Goal: Task Accomplishment & Management: Complete application form

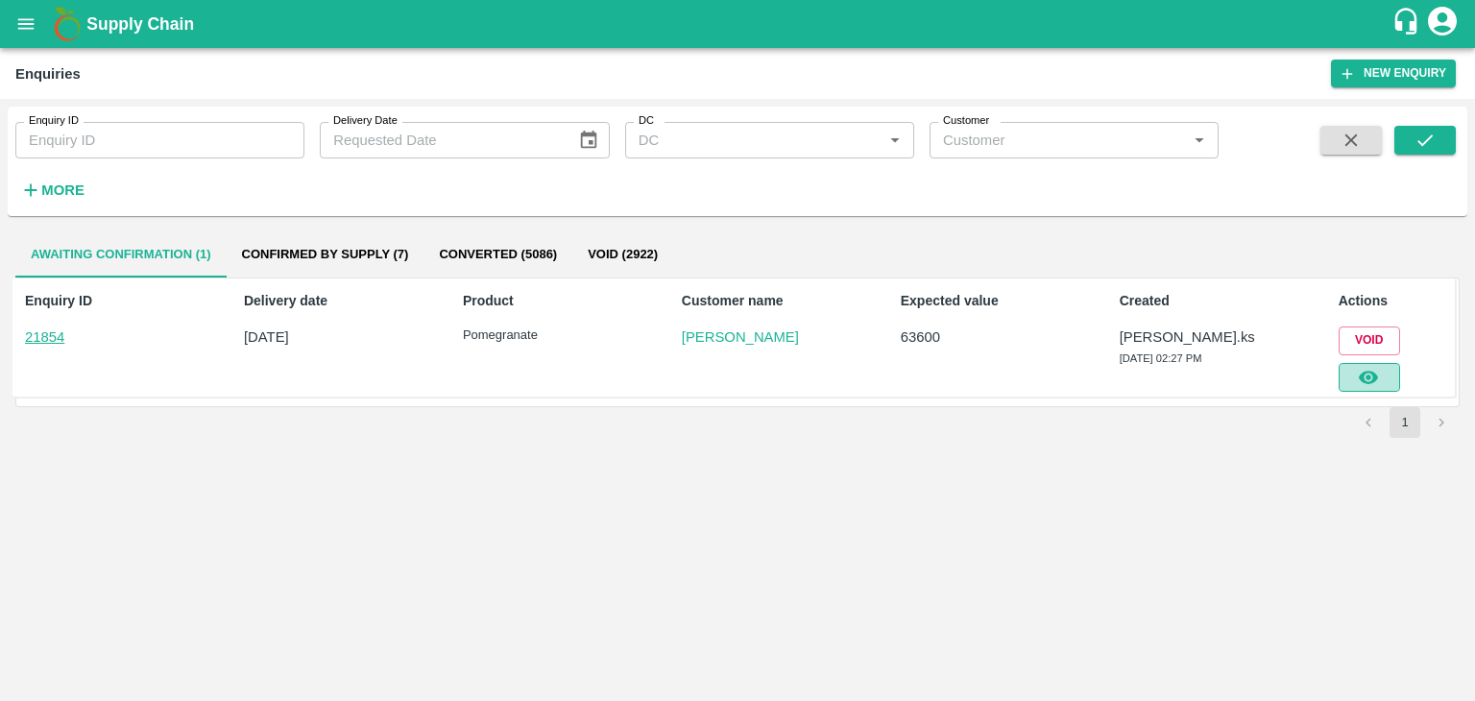
click at [1379, 381] on icon "button" at bounding box center [1368, 377] width 21 height 21
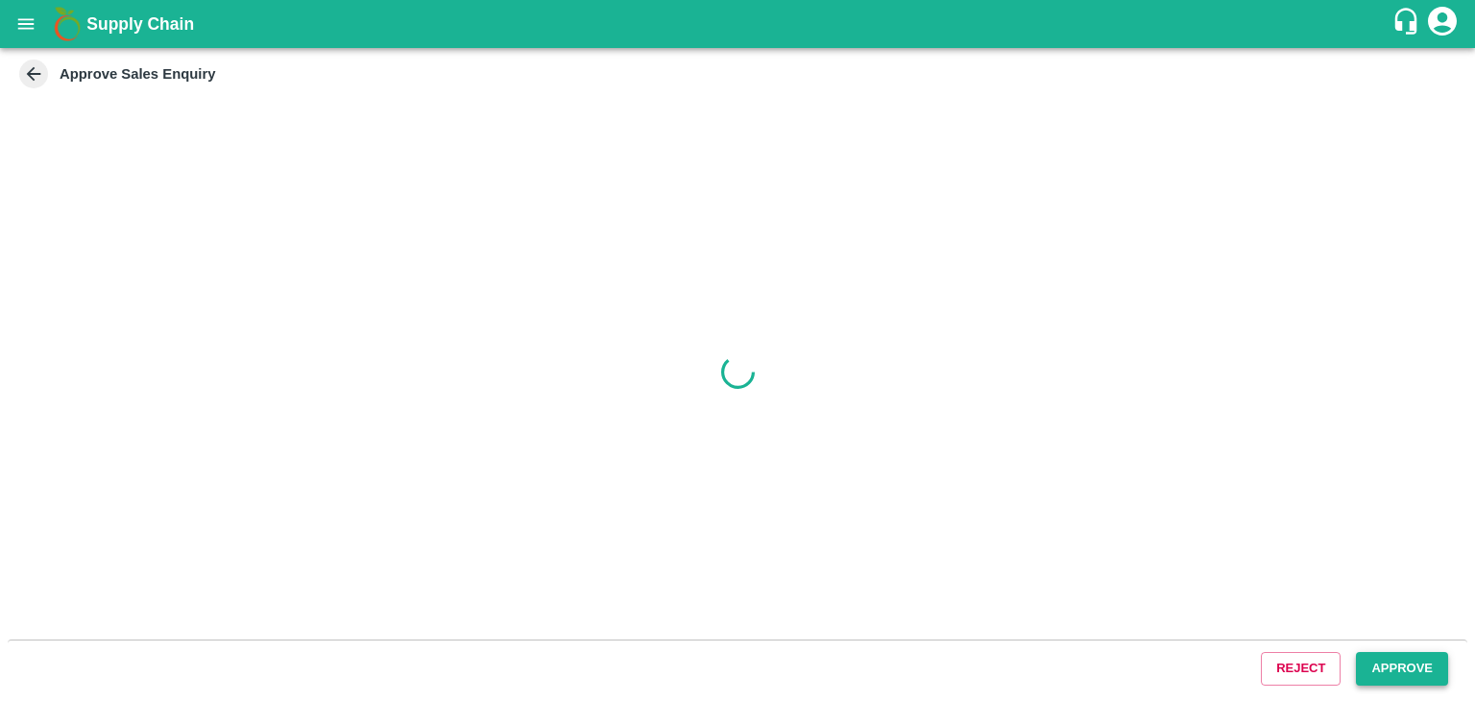
click at [1425, 656] on button "Approve" at bounding box center [1402, 669] width 92 height 34
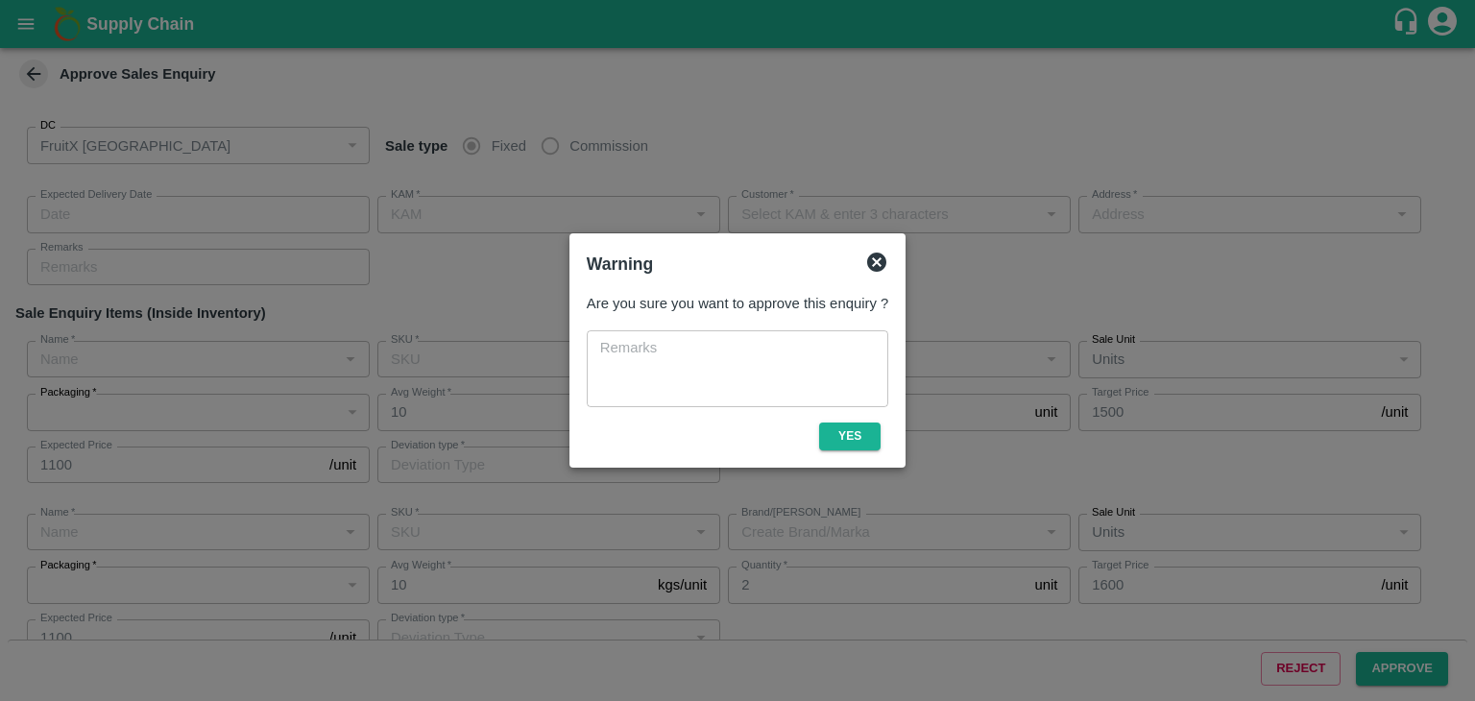
type input "[DATE] 02:40 PM"
type input "[PERSON_NAME].ks"
type input "[PERSON_NAME]"
type input "I53, huskur fruits Market , Huskur , [GEOGRAPHIC_DATA] , [GEOGRAPHIC_DATA] ([GE…"
type input "Pomegranate"
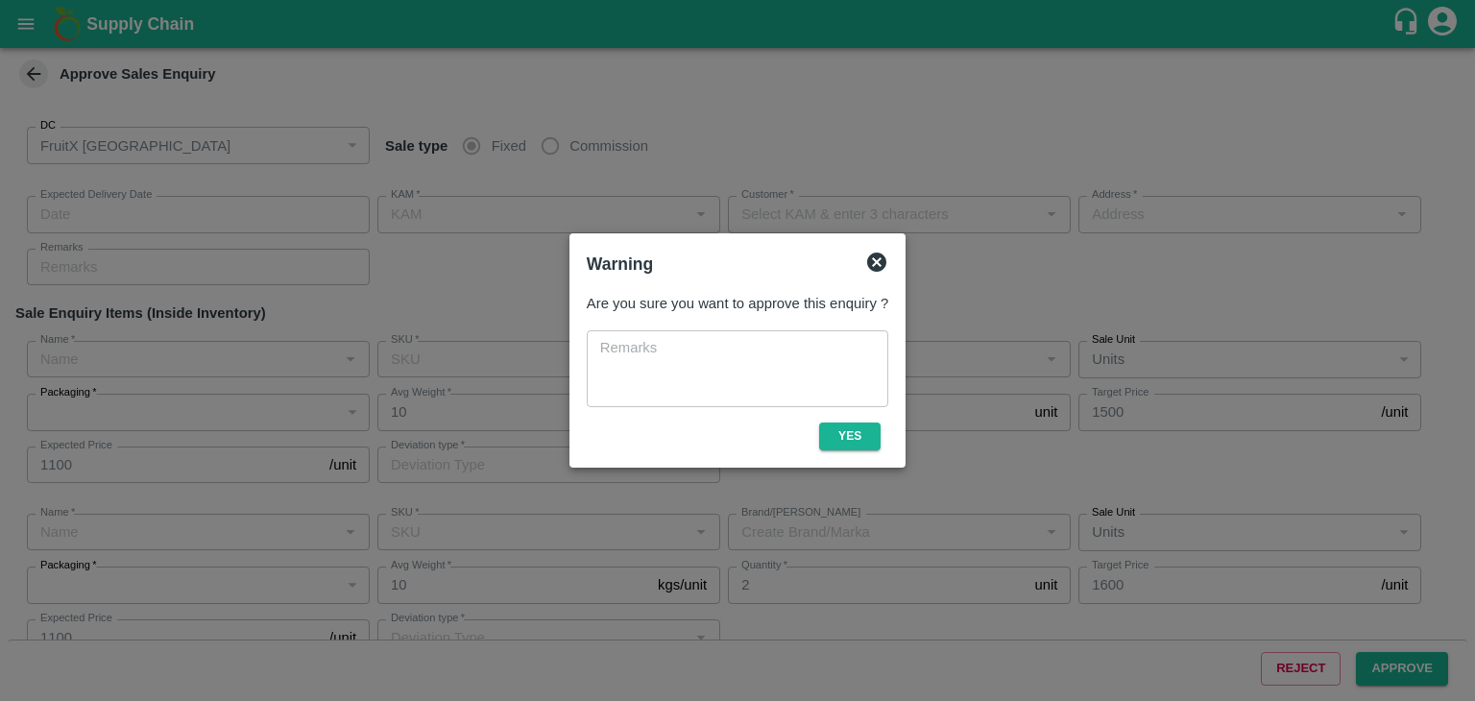
type input "KA-LP-250++"
type input "PN"
type input "Others"
type input "Pomegranate"
type input "KA-LP-220++"
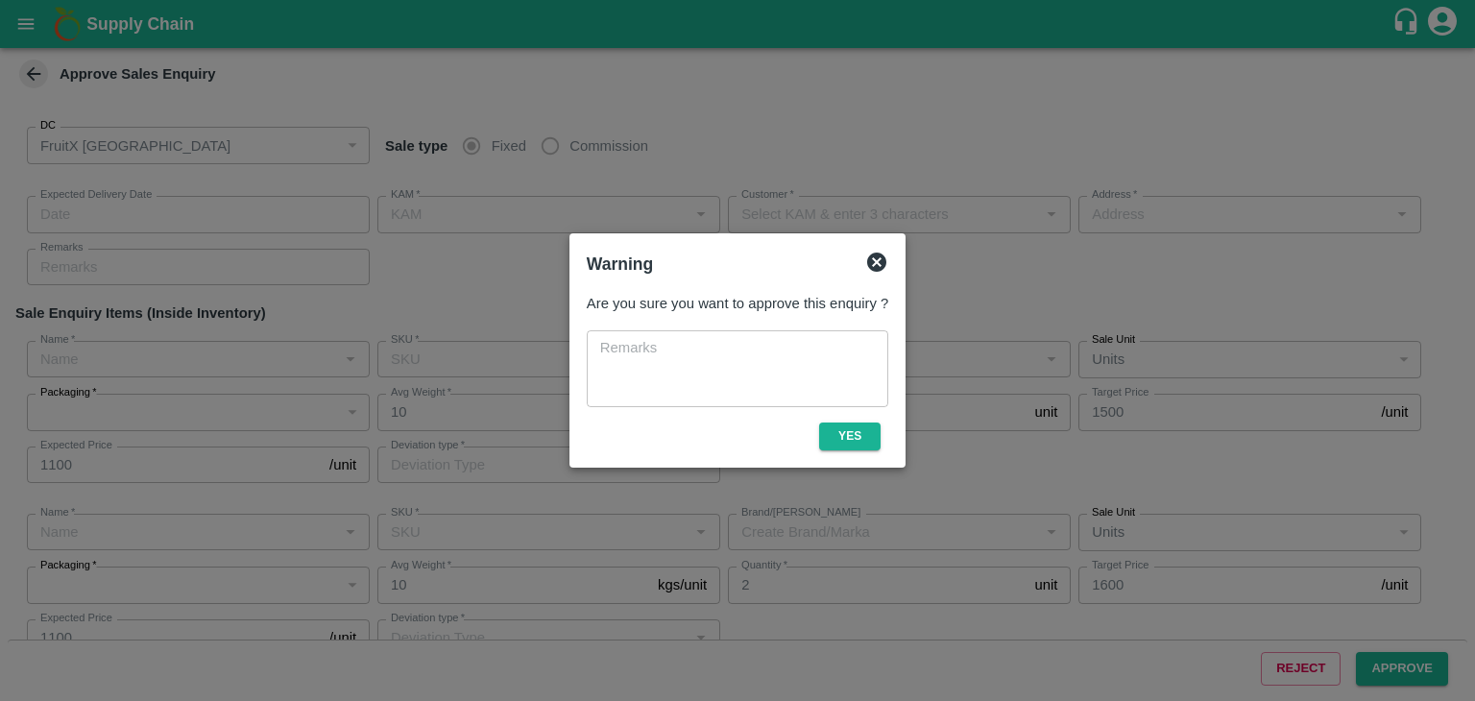
type input "PN"
type input "Others"
type input "Pomegranate"
type input "KA-LP-180++"
type input "PN"
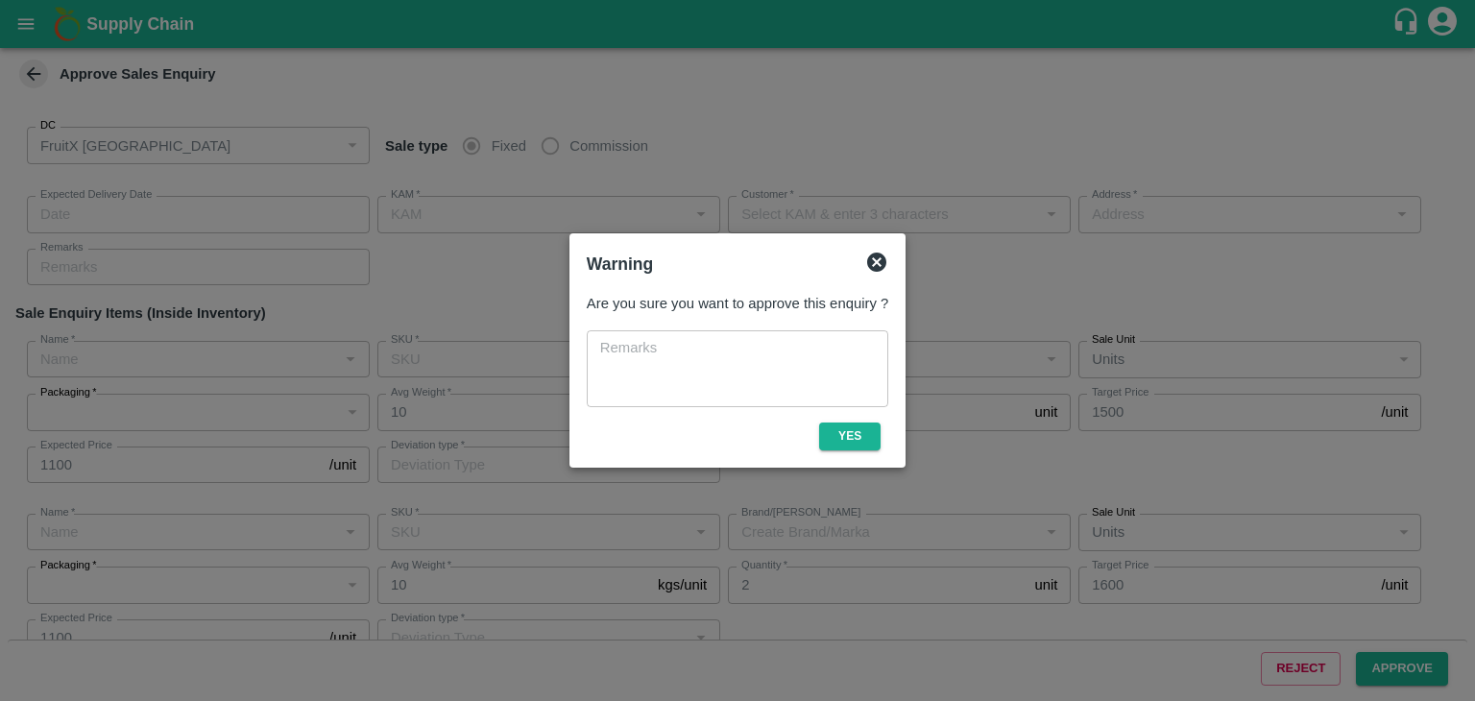
type input "Others"
type input "Pomegranate"
type input "KA-LP-150++"
type input "PN"
type input "Pomegranate"
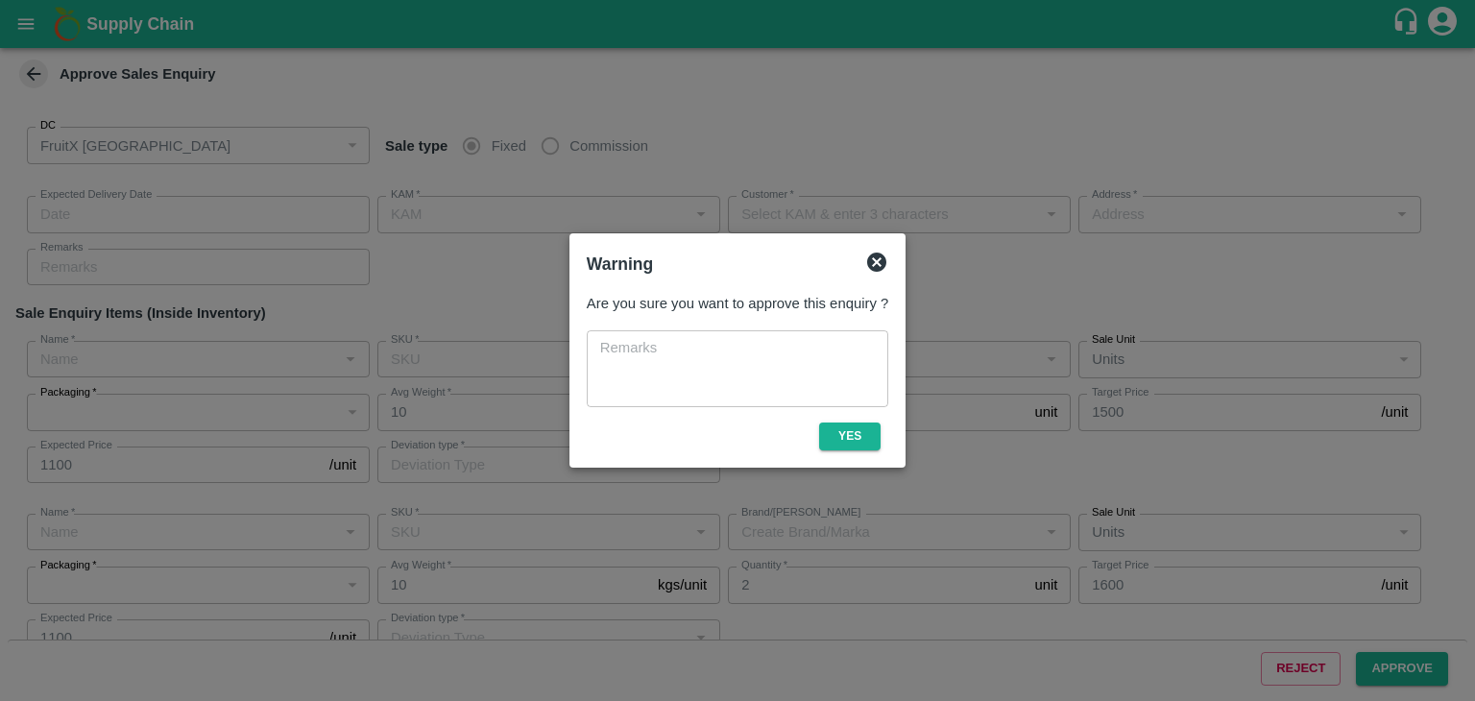
type input "KA-LP-100++"
type input "PN"
type input "Pomegranate"
type input "KA-PRM-250-300"
type input "GT"
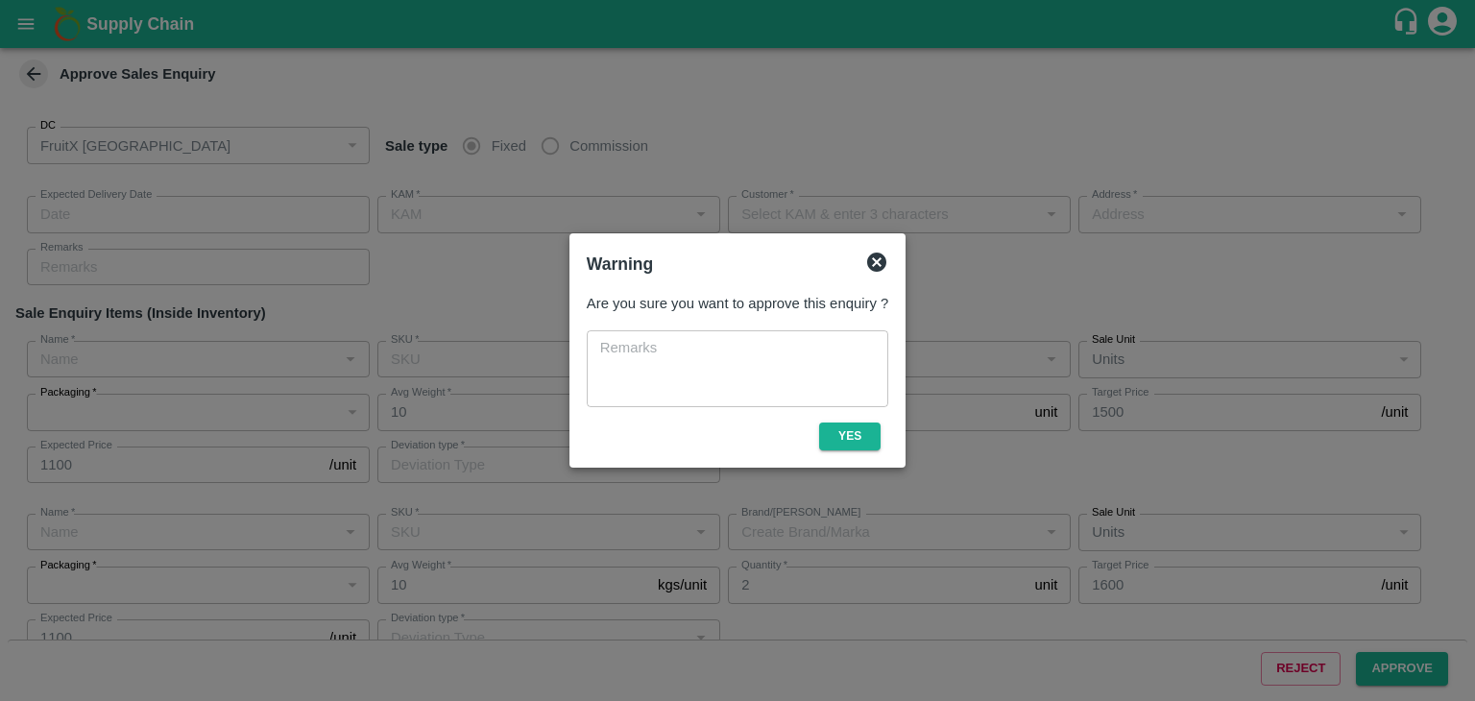
type input "Others"
type input "Pomegranate"
type input "KA-PRM-300-350"
type input "GT"
type input "Pomegranate"
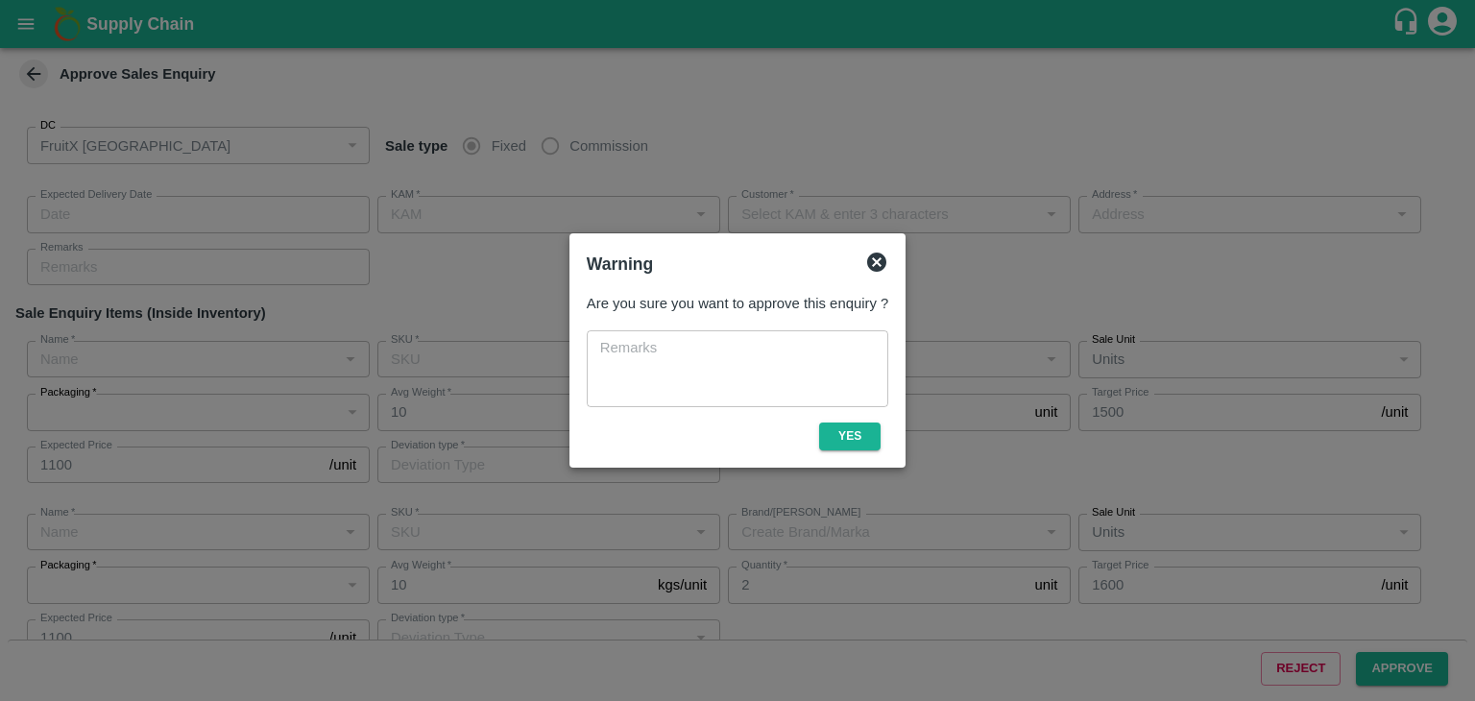
type input "KA-PRM-350-400"
type input "GT"
click at [862, 447] on button "Yes" at bounding box center [849, 437] width 61 height 28
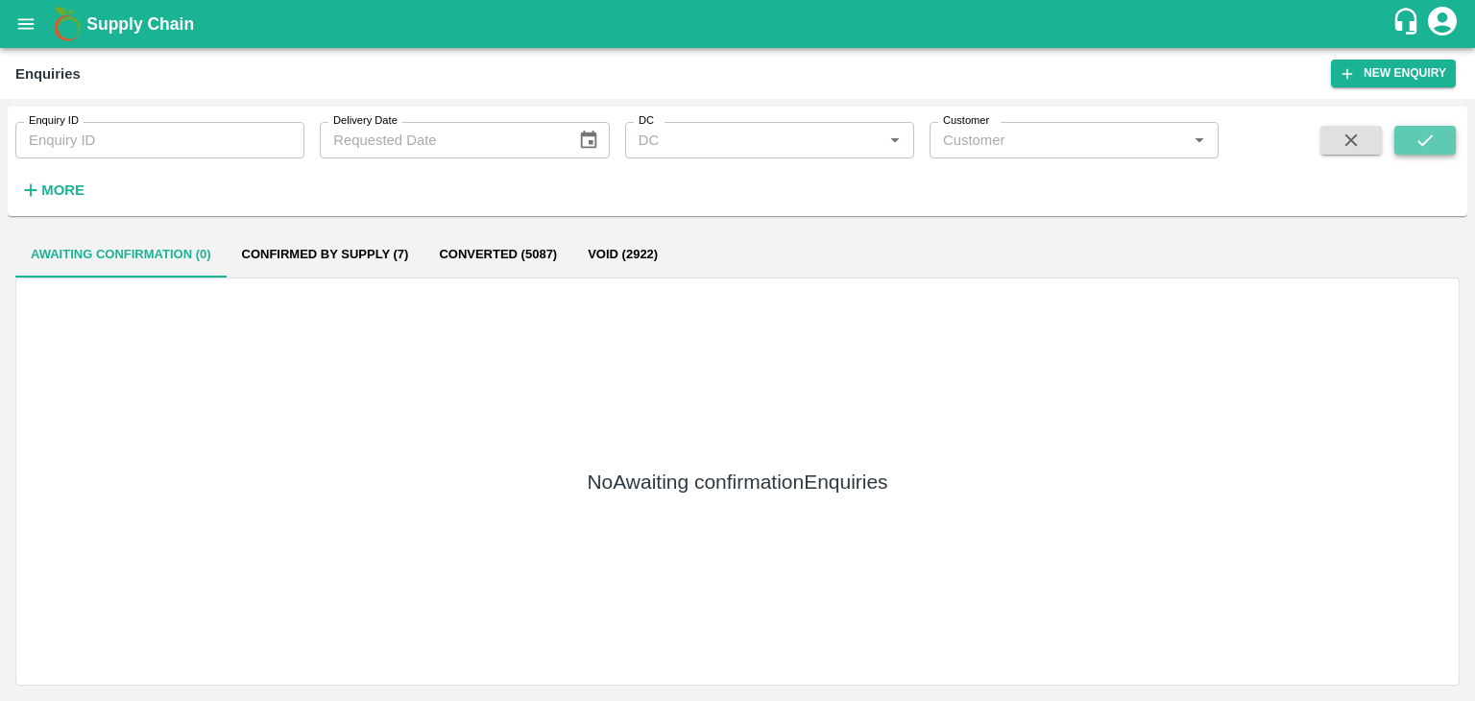
click at [1426, 141] on icon "submit" at bounding box center [1425, 140] width 15 height 12
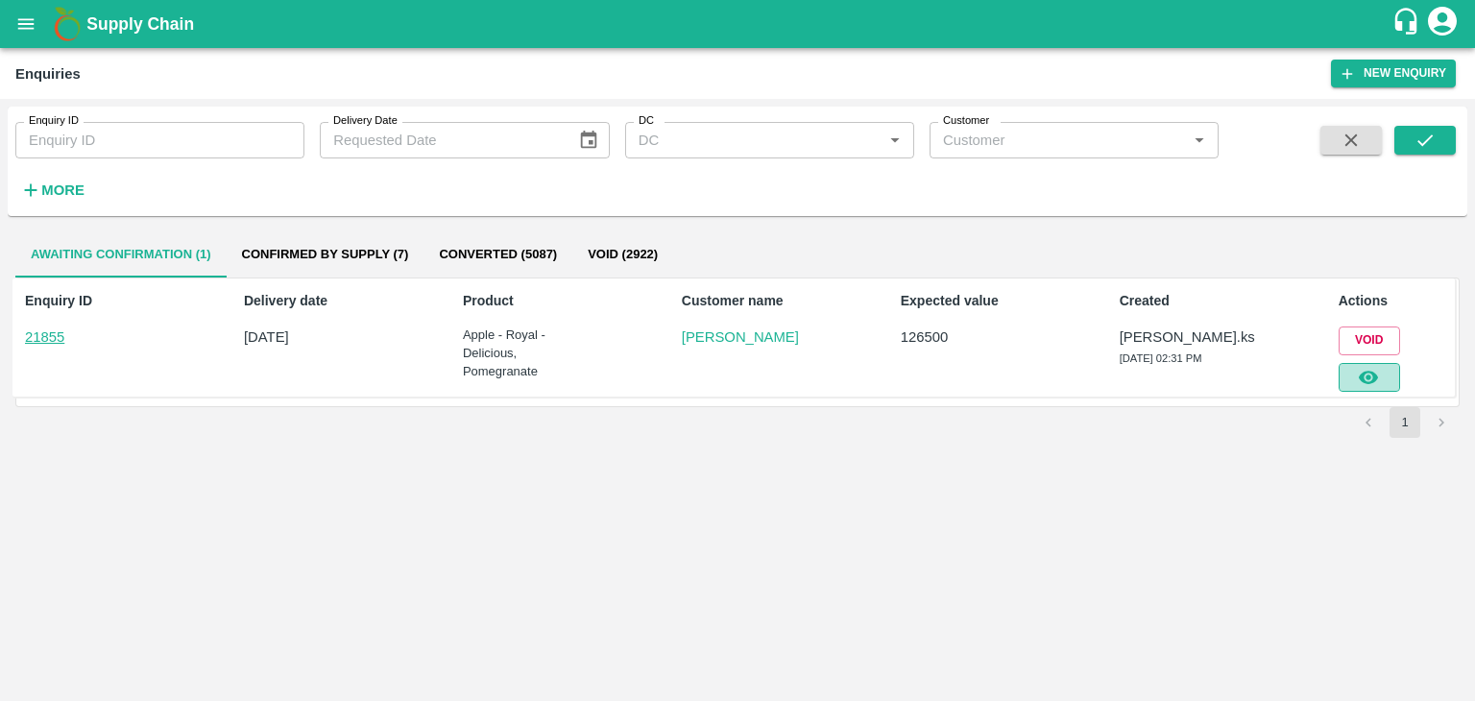
click at [1379, 367] on icon "button" at bounding box center [1368, 377] width 21 height 21
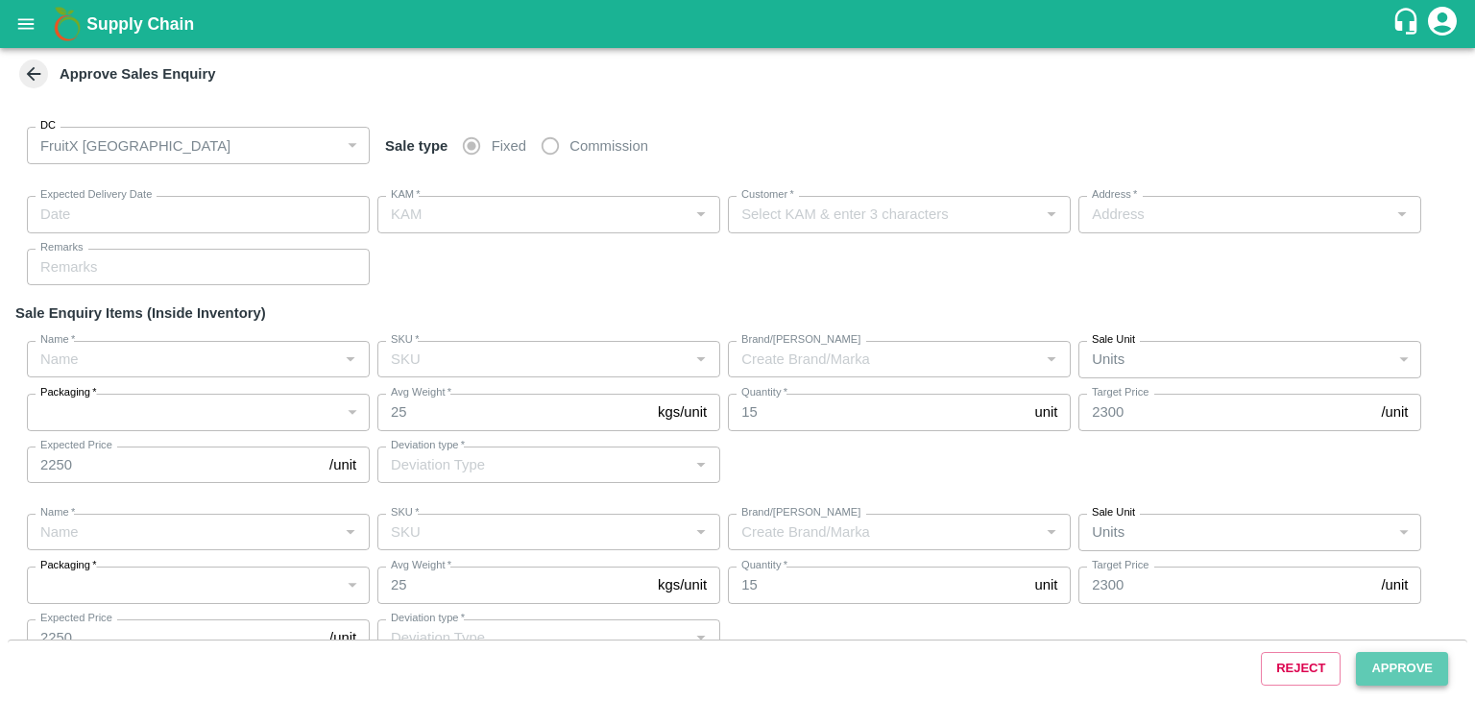
click at [1393, 665] on button "Approve" at bounding box center [1402, 669] width 92 height 34
type input "[DATE] 02:45 PM"
type input "[PERSON_NAME].ks"
type input "[PERSON_NAME]"
type input "I53, huskur fruits Market , Huskur , [GEOGRAPHIC_DATA] , [GEOGRAPHIC_DATA] ([GE…"
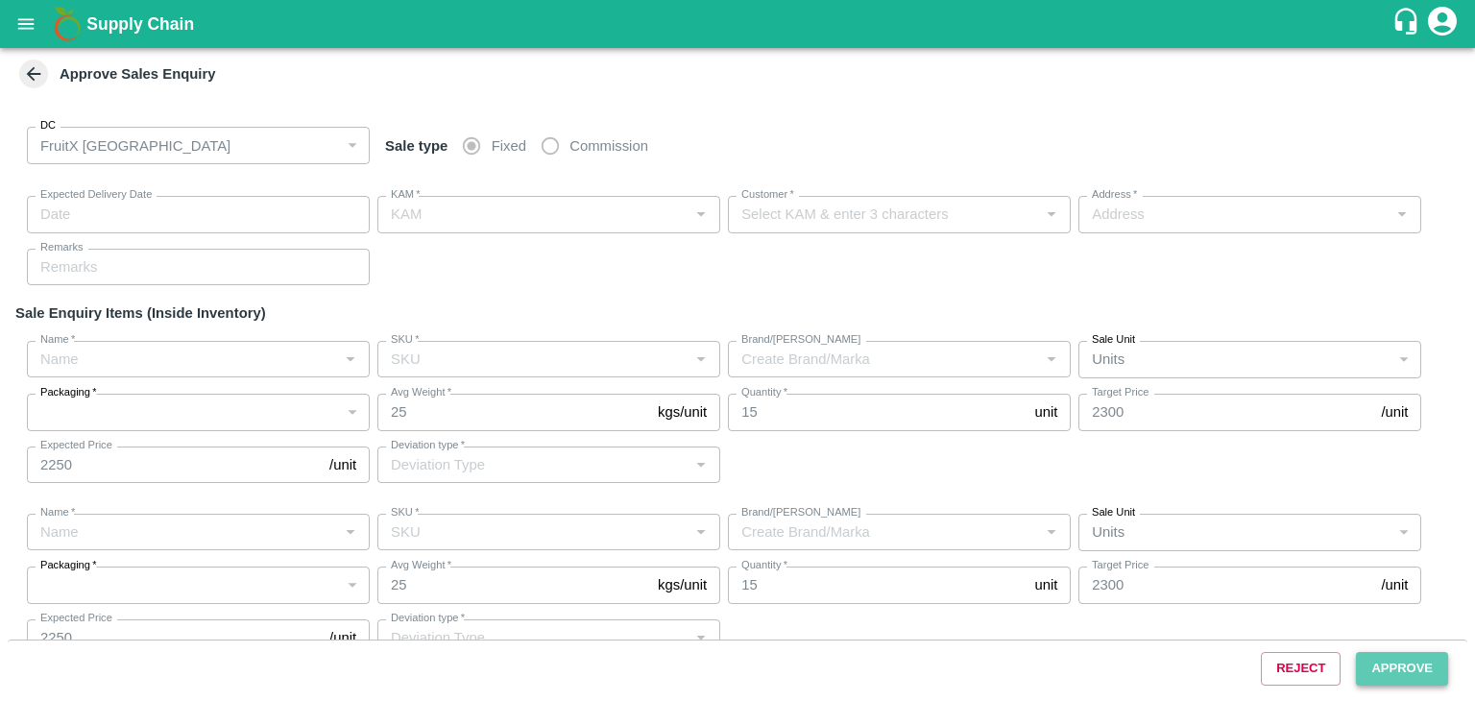
type input "Apple - Royal - Delicious"
type input "SHIM-M-ROYL"
type input "LP VG3"
type input "Others"
type input "Apple - Royal - Delicious"
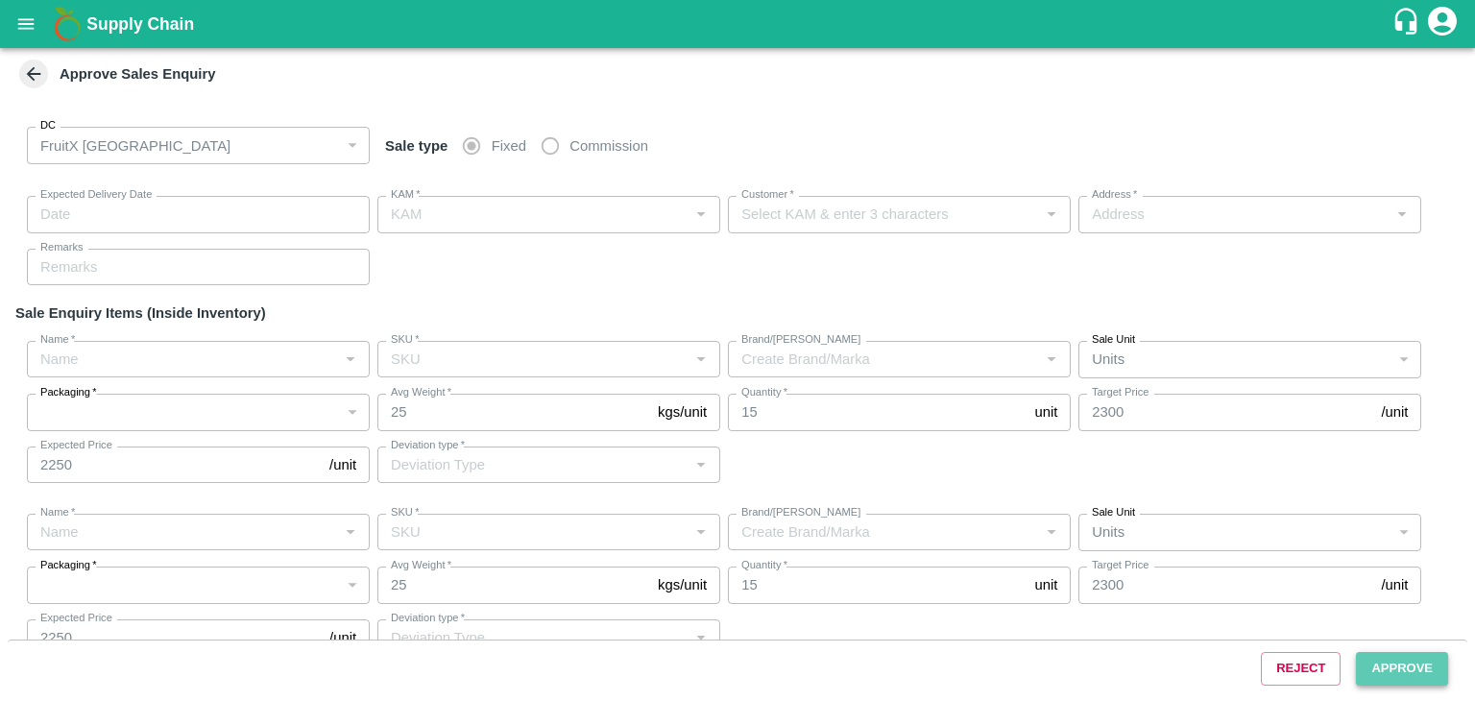
type input "SHIM-S-ROYL"
type input "LP VG3"
type input "Others"
type input "Pomegranate"
type input "KA-PRM-150-180"
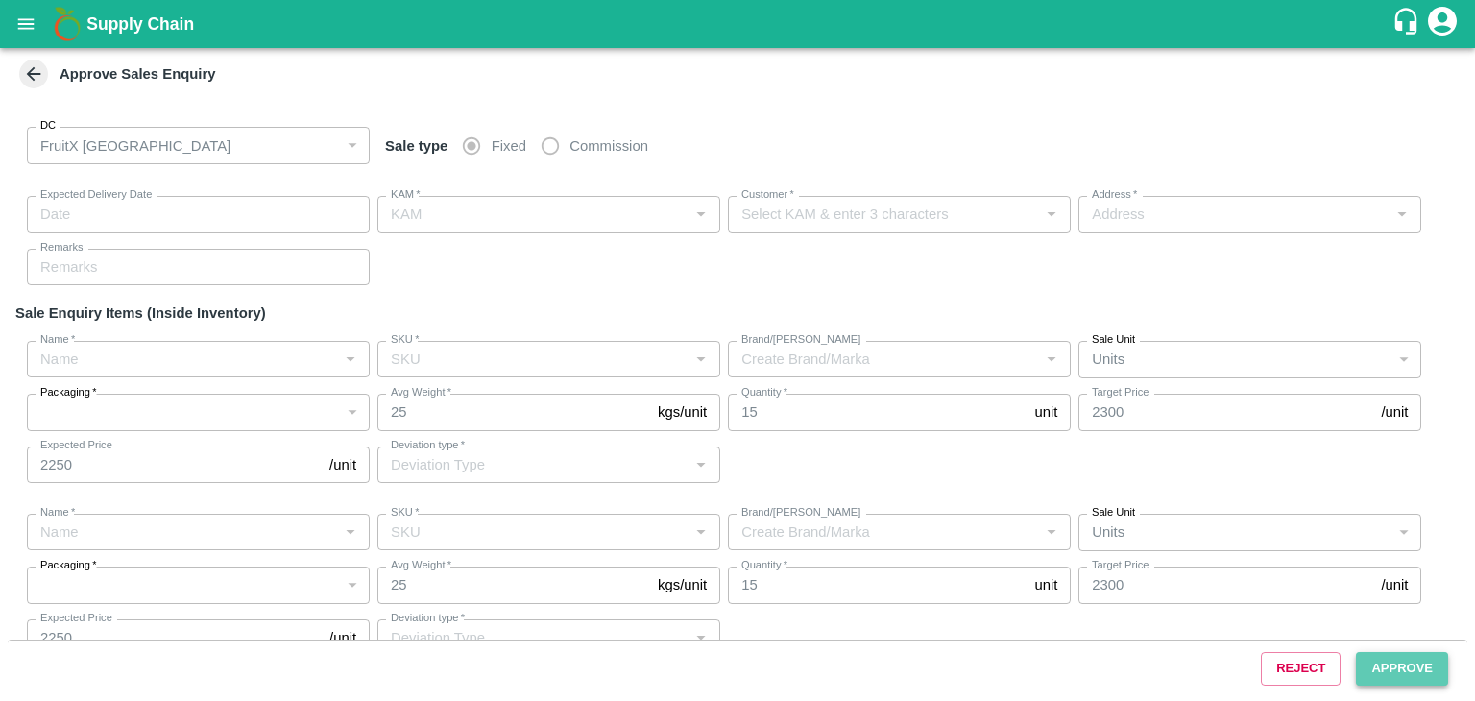
type input "S."
type input "Pomegranate"
type input "KA-PRM-180-220"
type input "S."
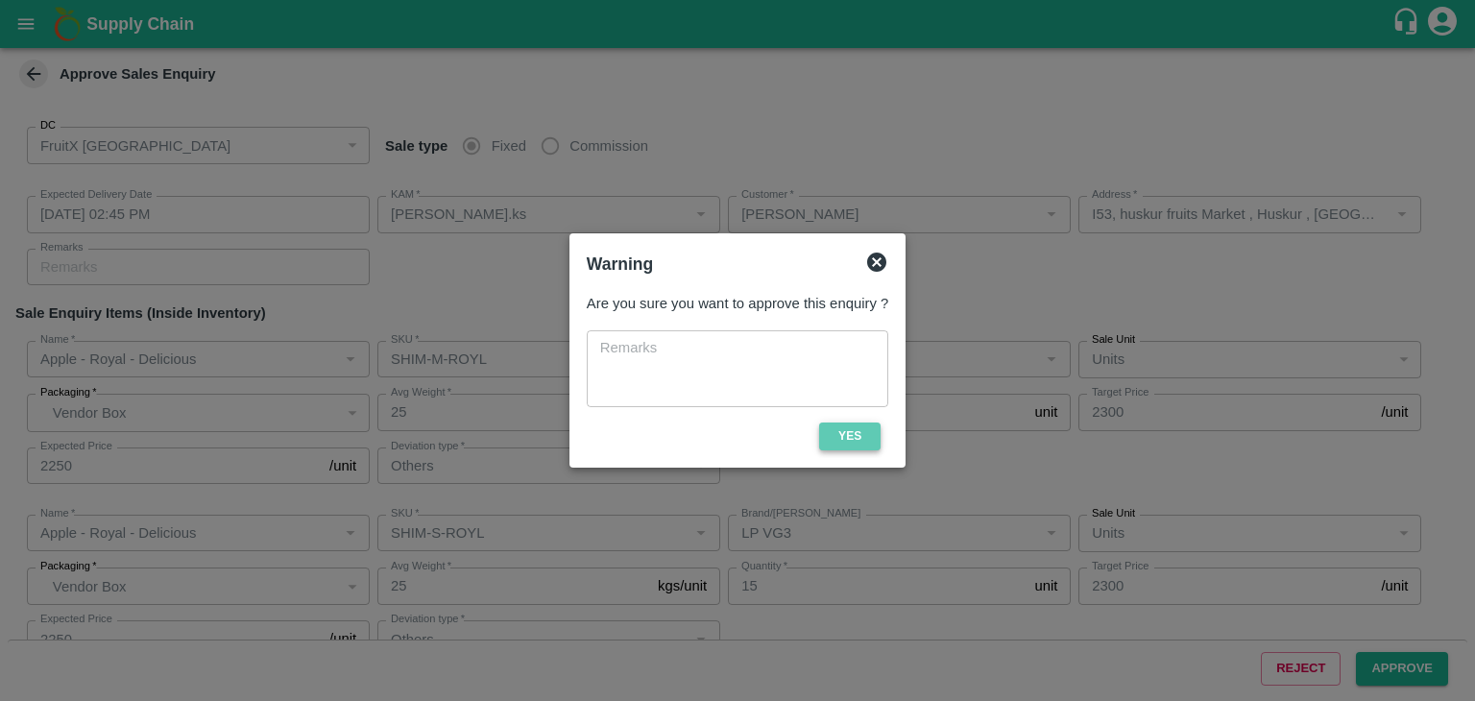
click at [864, 435] on button "Yes" at bounding box center [849, 437] width 61 height 28
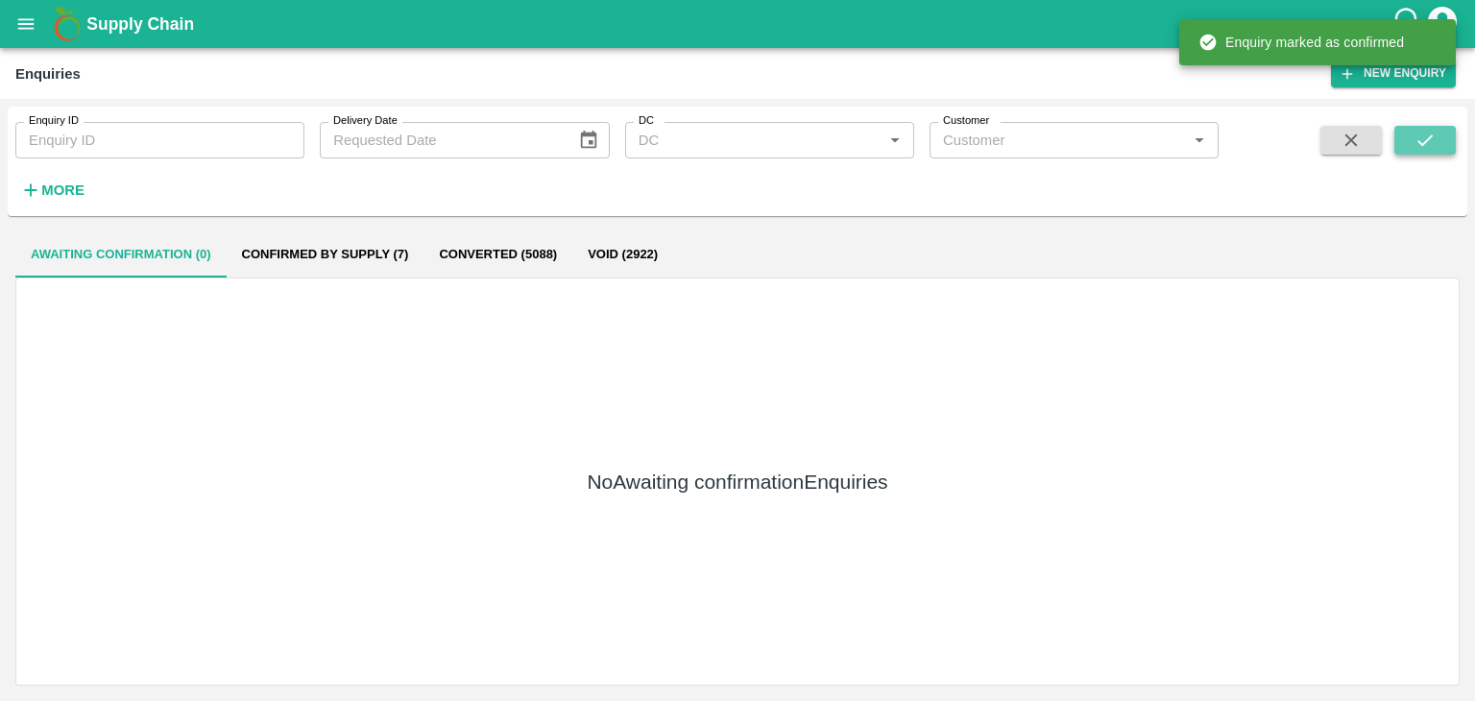
click at [1433, 134] on icon "submit" at bounding box center [1425, 140] width 21 height 21
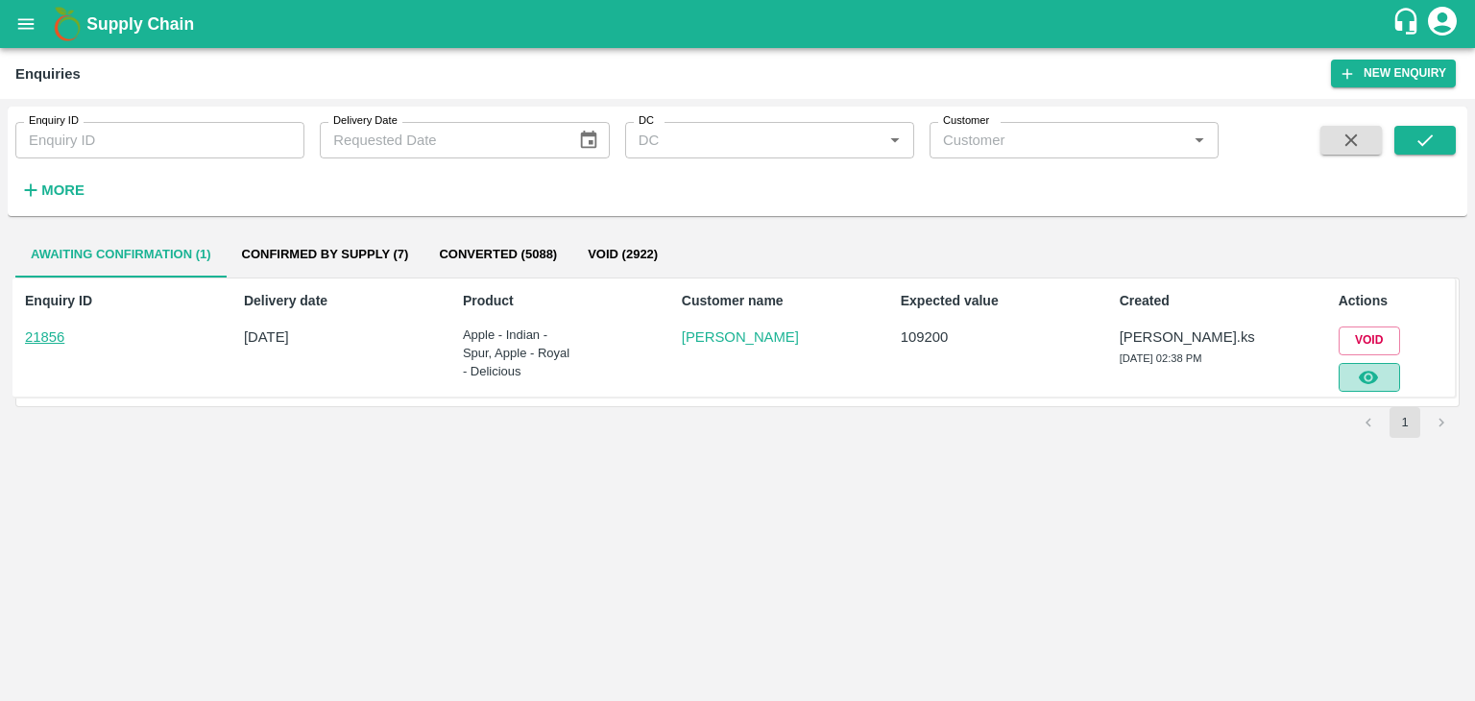
click at [1381, 378] on button "button" at bounding box center [1369, 377] width 61 height 29
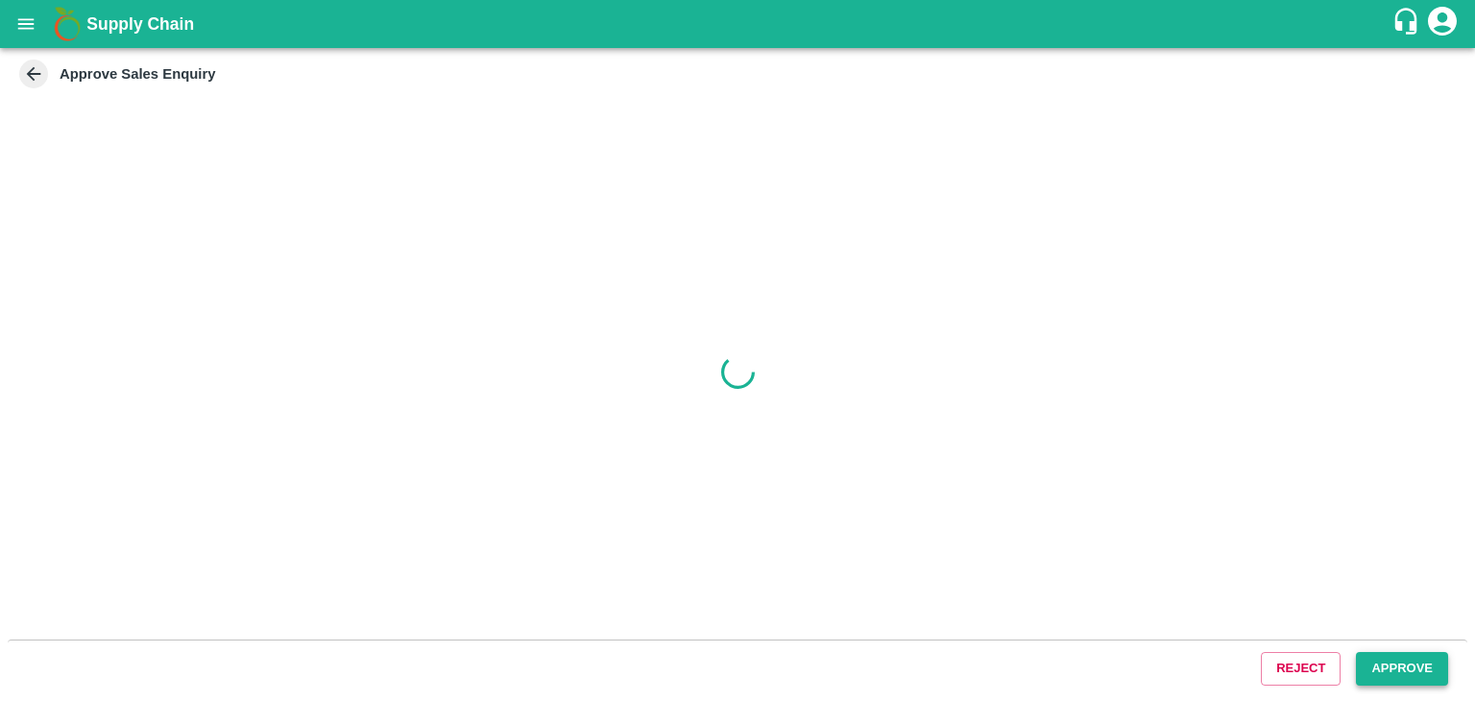
click at [1395, 667] on button "Approve" at bounding box center [1402, 669] width 92 height 34
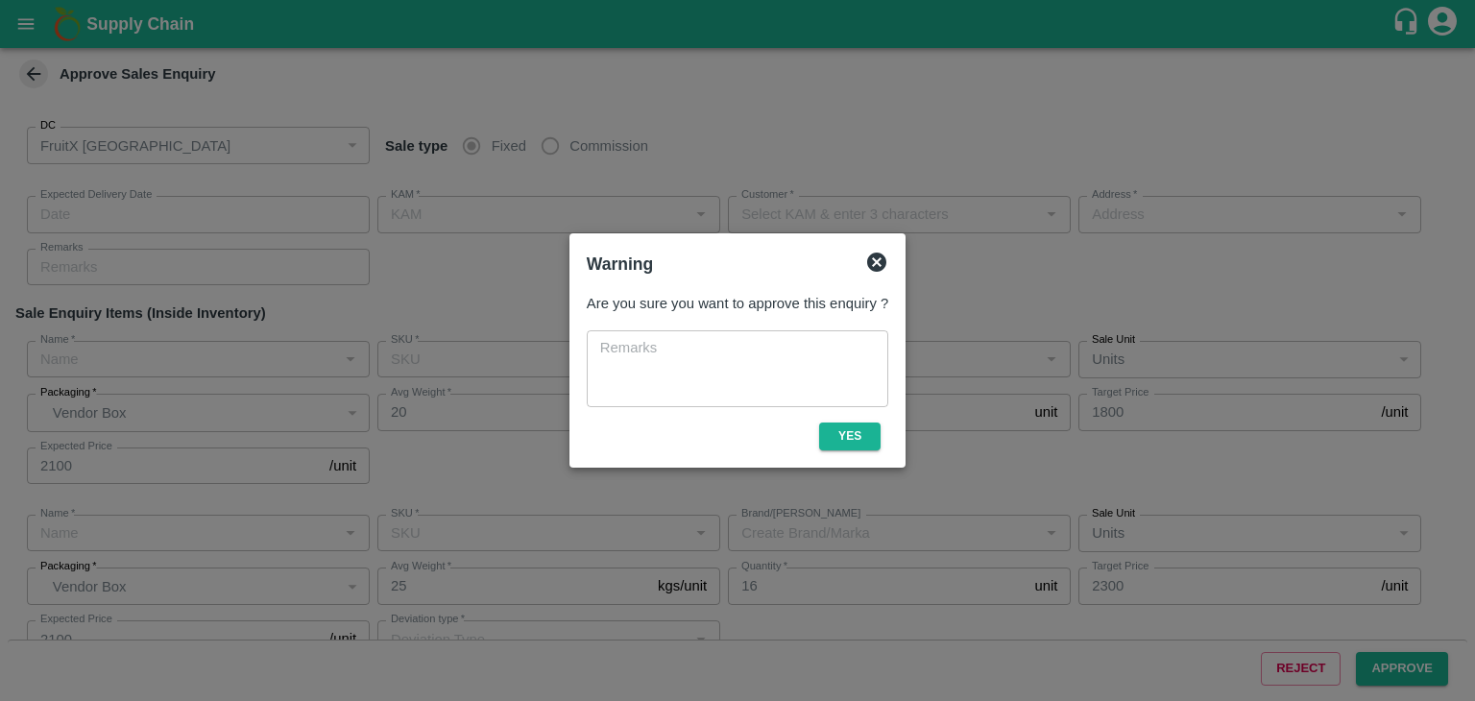
type input "[DATE] 02:40 PM"
type input "[PERSON_NAME].ks"
type input "[PERSON_NAME]"
type input "I53, huskur fruits Market , Huskur , [GEOGRAPHIC_DATA] , [GEOGRAPHIC_DATA] ([GE…"
type input "Apple - Indian - Spur"
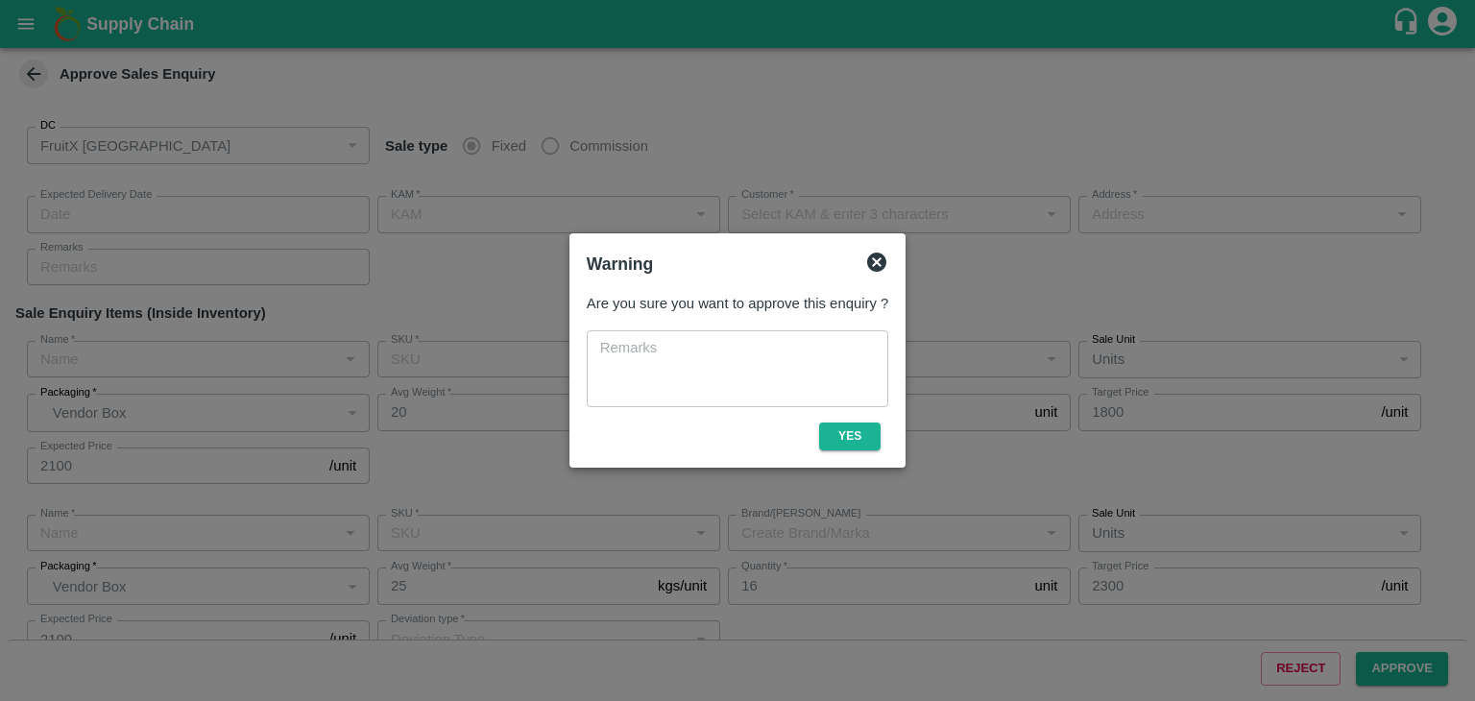
type input "A-ES (175)"
type input "Apple - Royal - Delicious"
type input "SHIM-L-ROYL"
type input "LP VG3"
type input "Others"
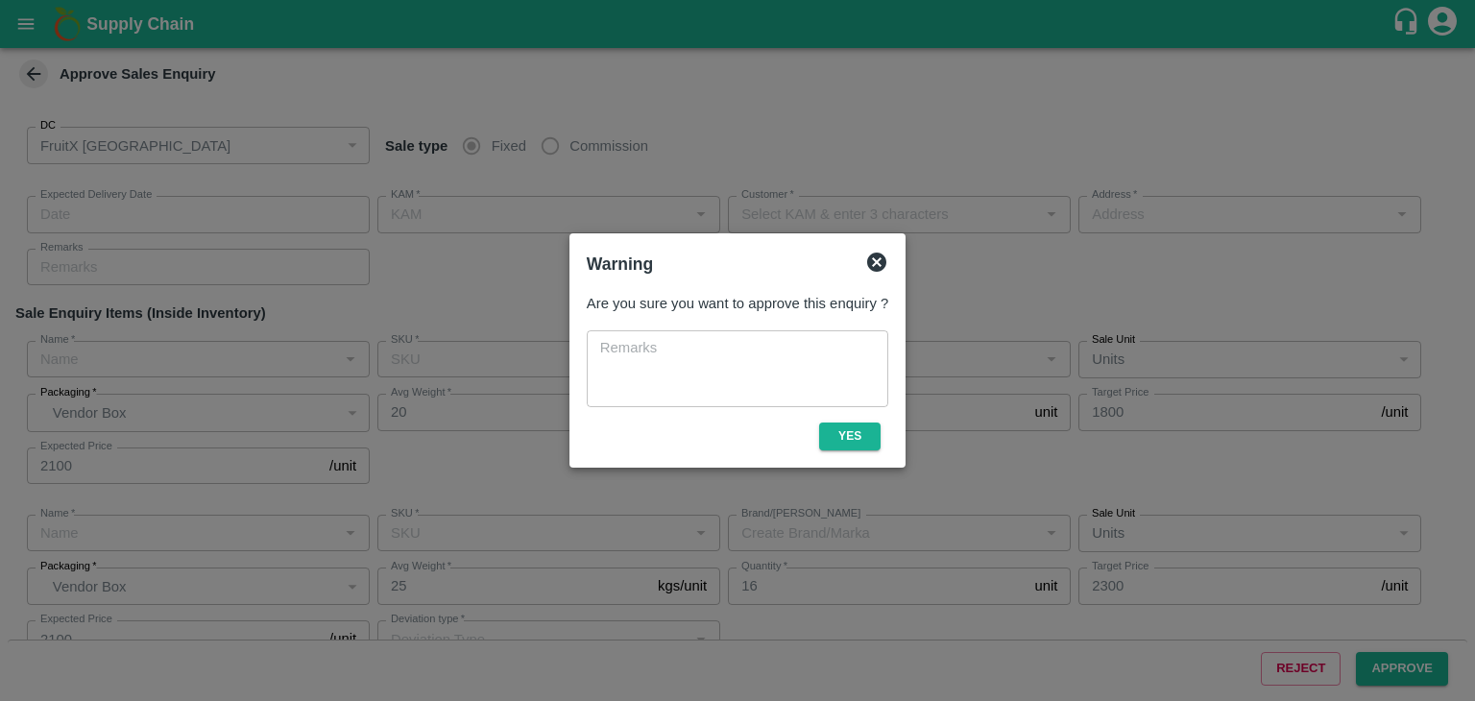
type input "Apple - Royal - Delicious"
type input "SHIM-M-ROYL"
type input "LP VG3"
type input "Others"
type input "Apple - Royal - Delicious"
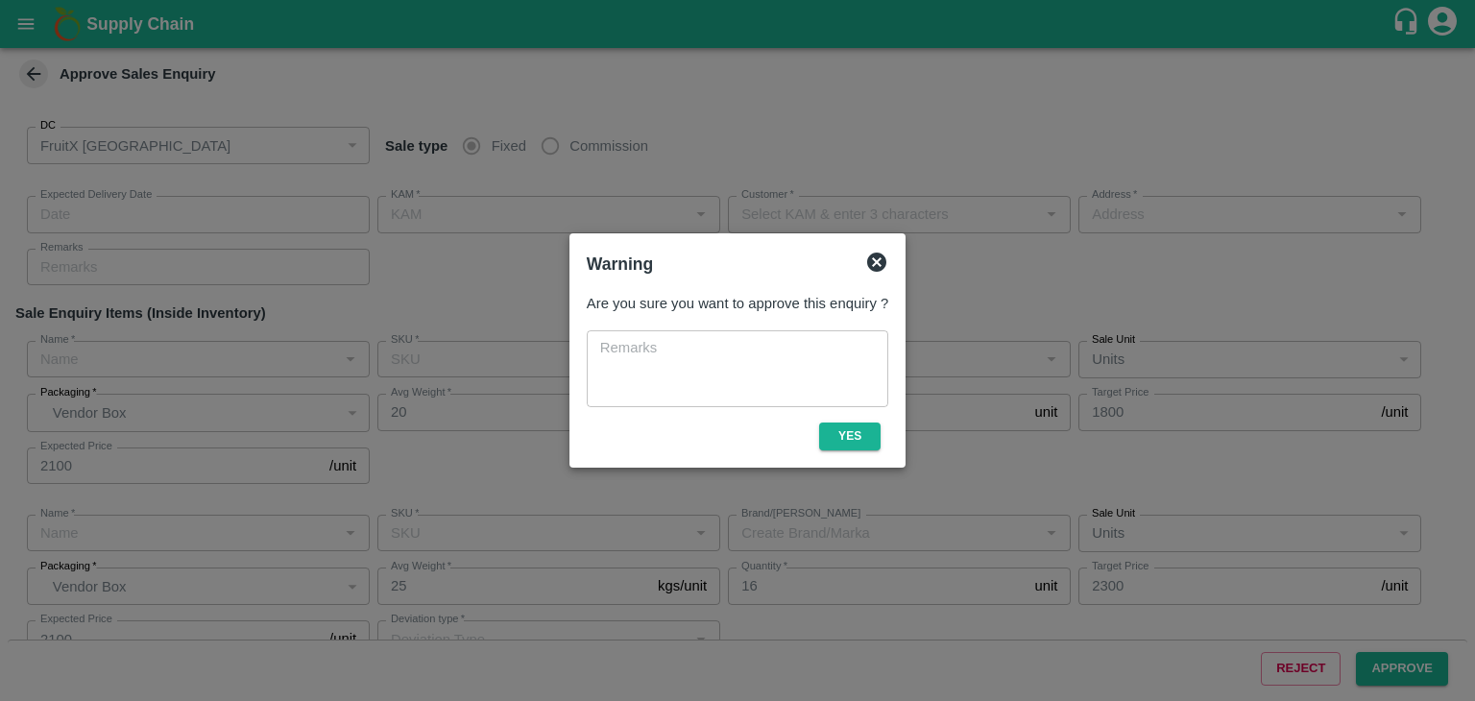
type input "SHIM-S-ROYL"
type input "LP VG3"
type input "Others"
type input "Apple - Royal - Delicious"
type input "SHIM-M-ROYL"
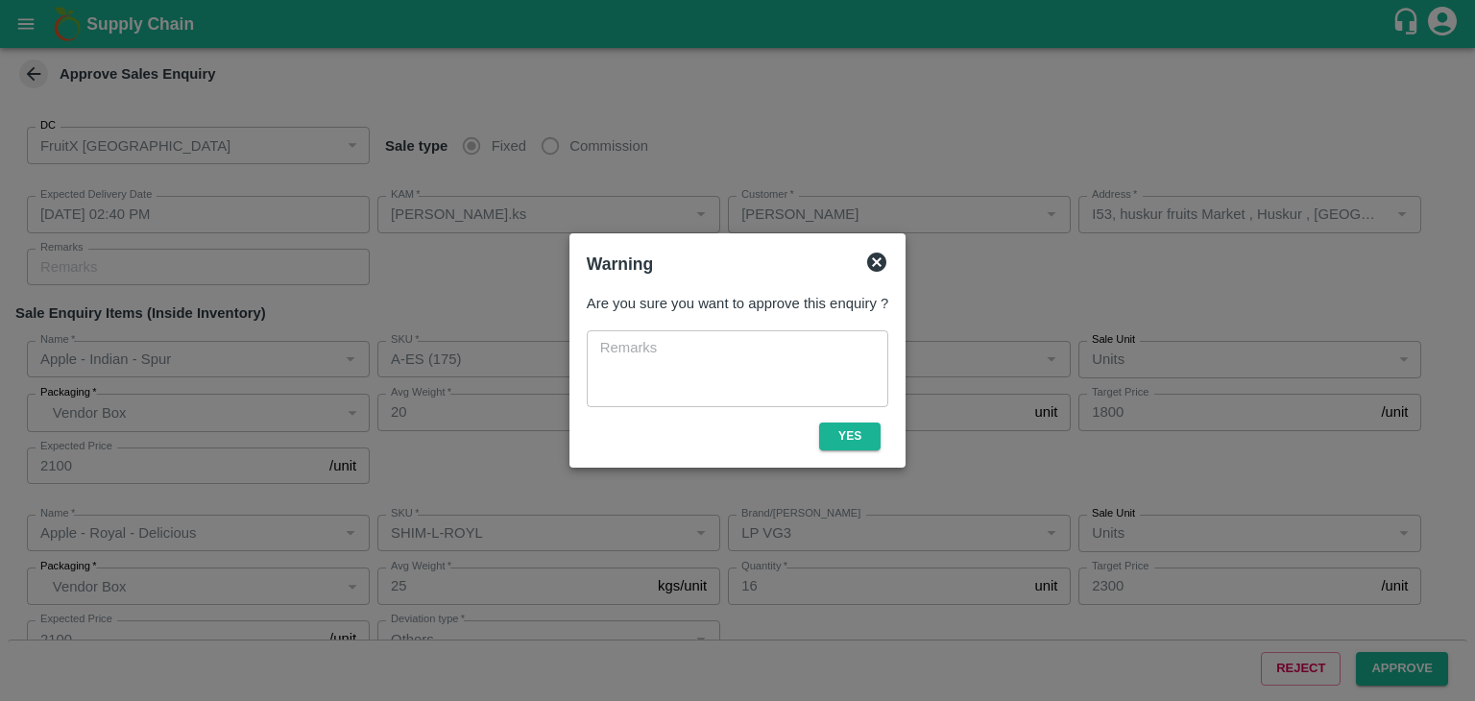
type input "LP VG4"
type input "Others"
type input "Apple - Royal - Delicious"
type input "SHIM-S-ROYL"
type input "LP VG4"
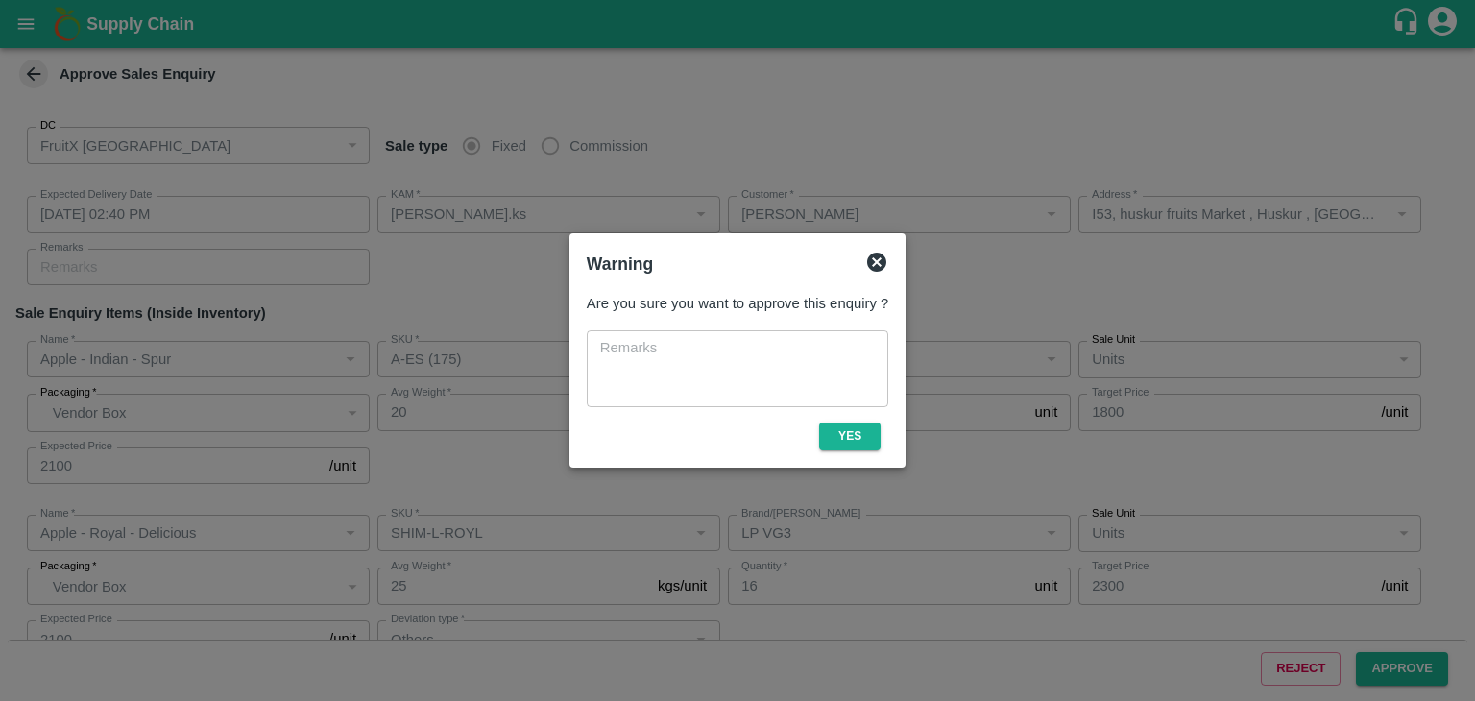
type input "Others"
click at [857, 425] on button "Yes" at bounding box center [849, 437] width 61 height 28
